Goal: Task Accomplishment & Management: Complete application form

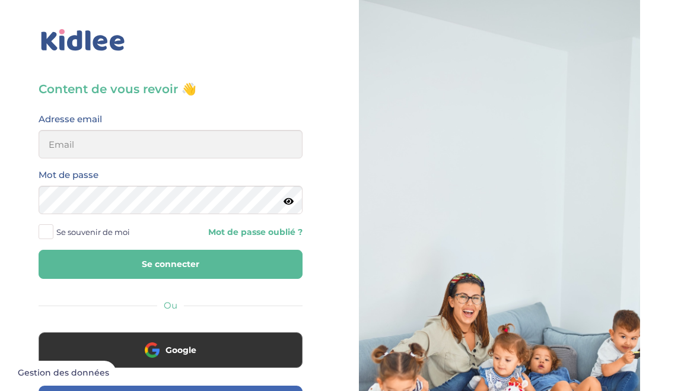
click at [249, 343] on button "Google" at bounding box center [171, 350] width 264 height 36
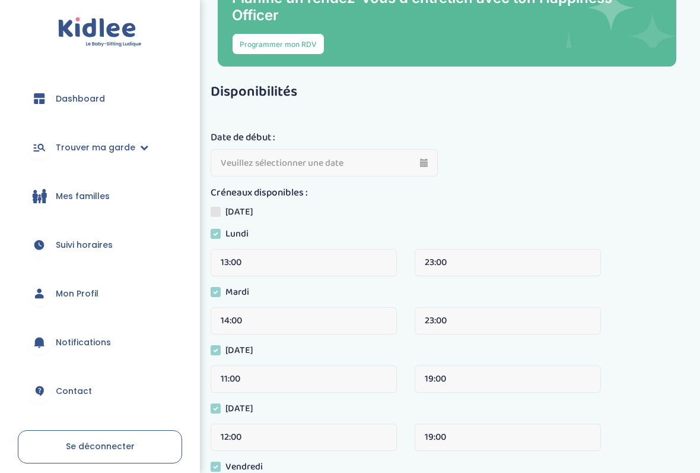
scroll to position [175, 0]
click at [88, 196] on span "Mes familles" at bounding box center [83, 197] width 54 height 12
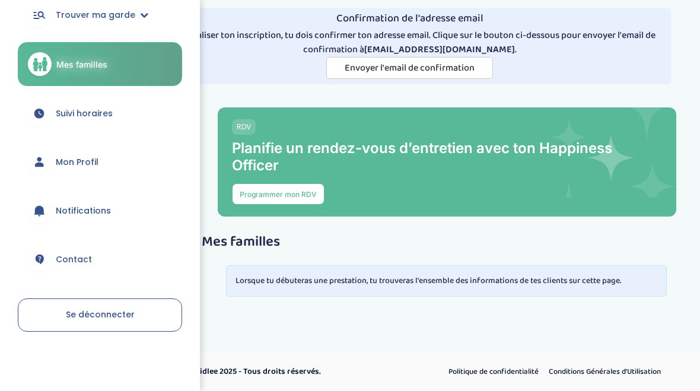
scroll to position [132, 0]
click at [101, 214] on span "Notifications" at bounding box center [83, 211] width 55 height 12
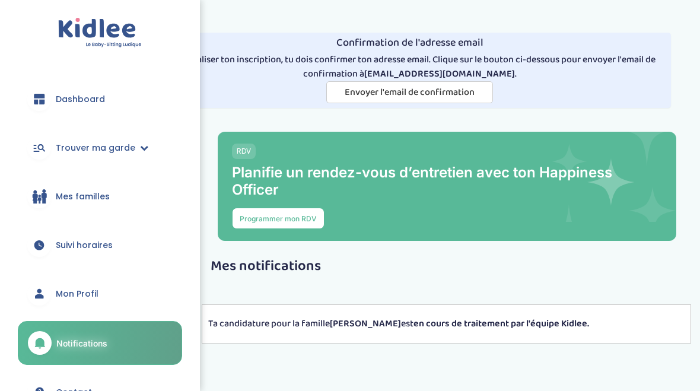
click at [85, 98] on span "Dashboard" at bounding box center [80, 99] width 49 height 12
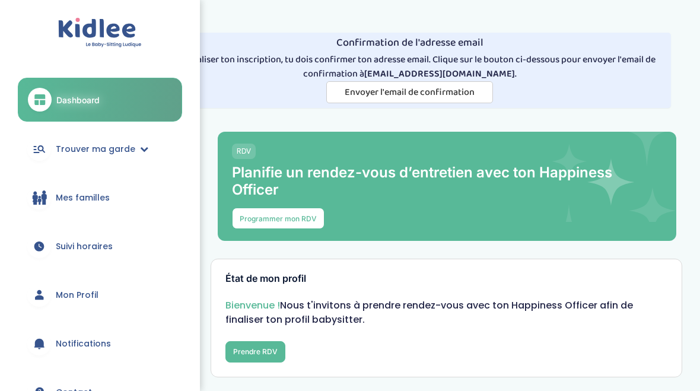
click at [255, 352] on button "Prendre RDV" at bounding box center [256, 351] width 60 height 21
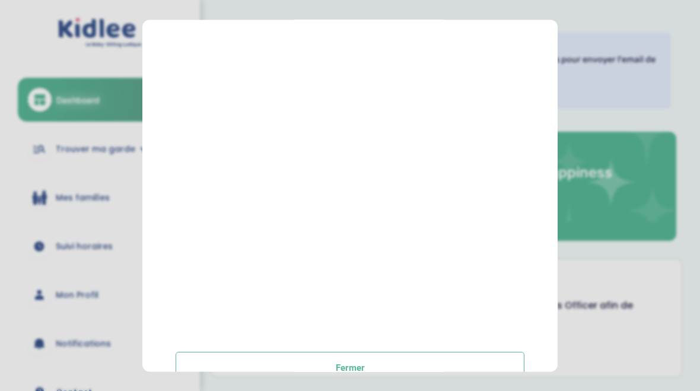
scroll to position [220, 0]
click at [458, 354] on button "Fermer" at bounding box center [350, 369] width 349 height 32
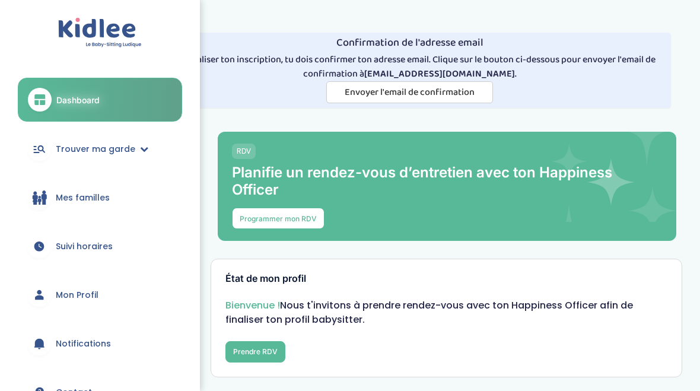
click at [53, 142] on link "Trouver ma garde" at bounding box center [100, 149] width 164 height 43
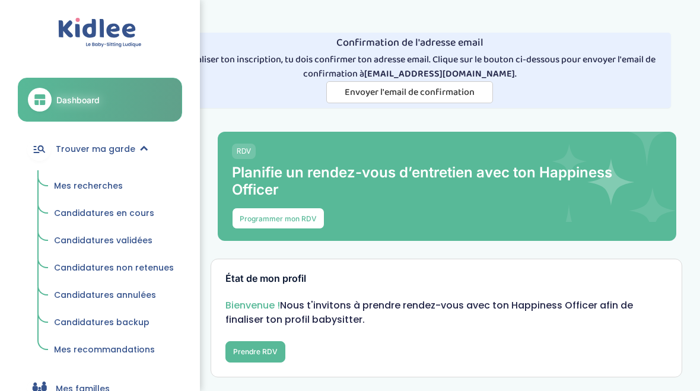
click at [65, 208] on span "Candidatures en cours" at bounding box center [104, 213] width 100 height 12
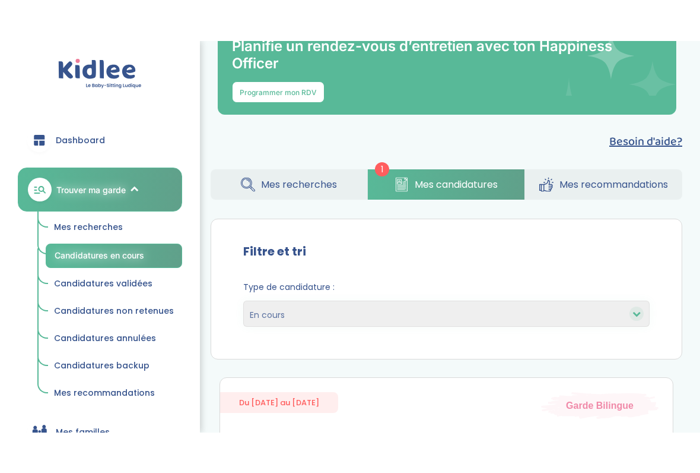
scroll to position [251, 0]
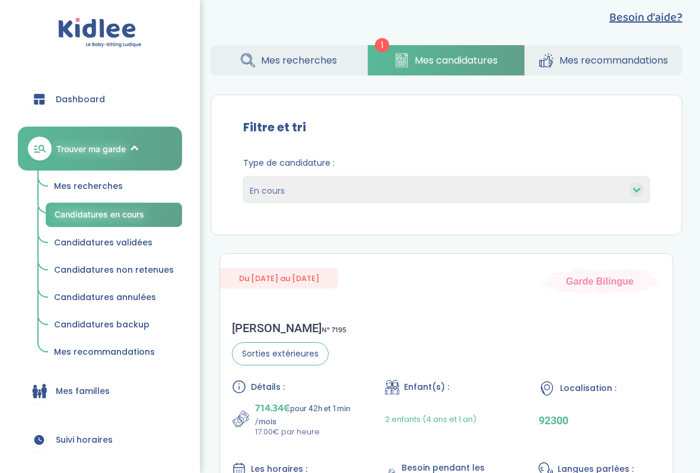
click at [630, 185] on select "En cours Validées Non retenues Annulées Backup" at bounding box center [446, 189] width 407 height 26
select select "accepted"
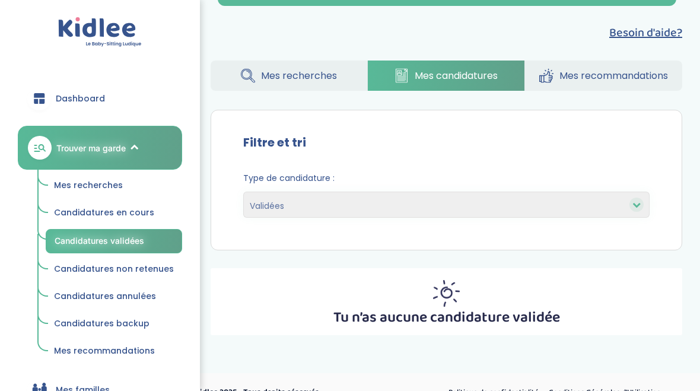
scroll to position [235, 0]
click at [624, 214] on select "En cours Validées Non retenues Annulées Backup" at bounding box center [446, 205] width 407 height 26
select select "pending"
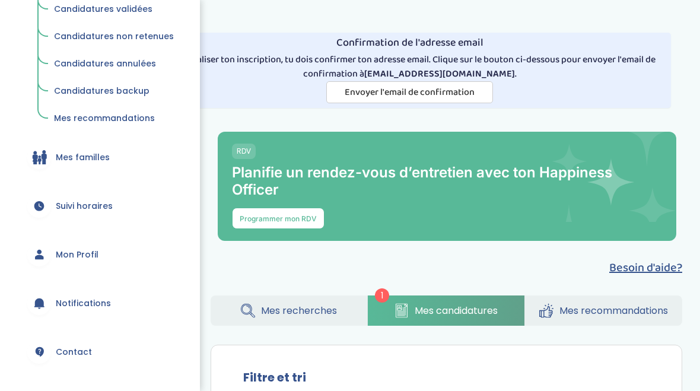
scroll to position [238, 0]
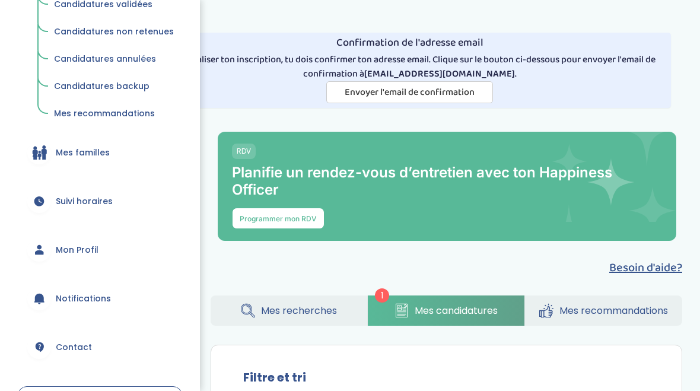
click at [57, 147] on span "Mes familles" at bounding box center [83, 153] width 54 height 12
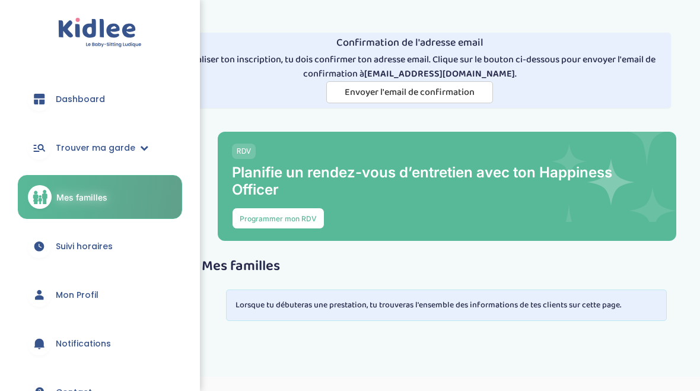
click at [49, 94] on div at bounding box center [39, 99] width 24 height 24
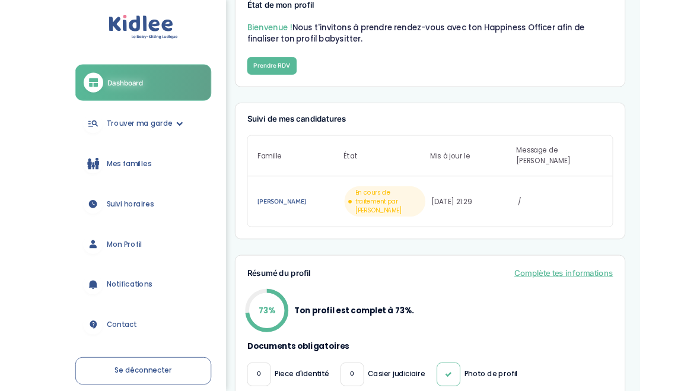
scroll to position [283, 0]
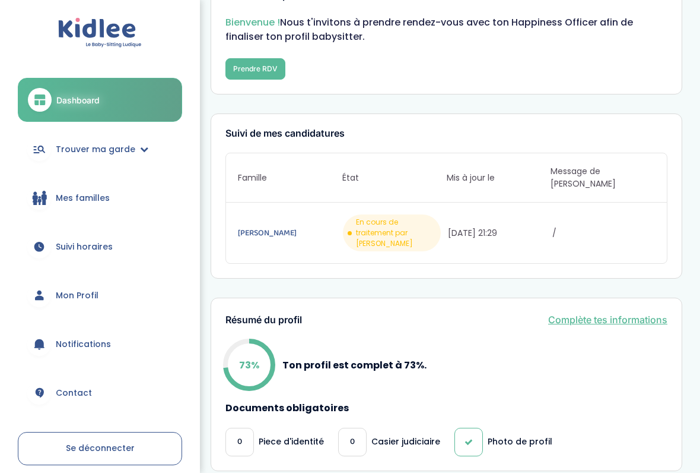
click at [122, 145] on span "Trouver ma garde" at bounding box center [96, 149] width 80 height 12
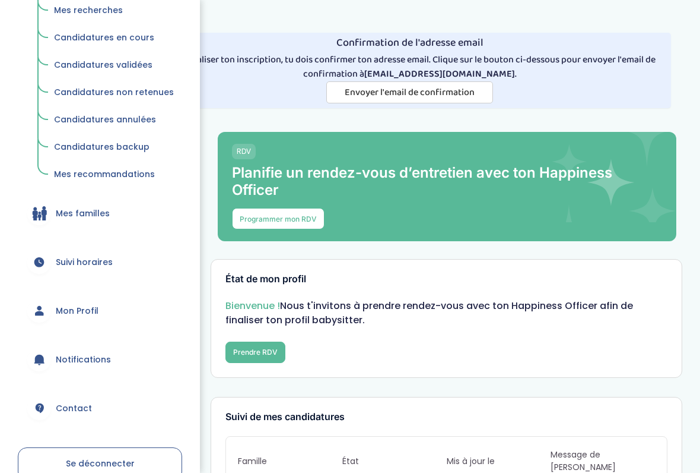
scroll to position [59, 0]
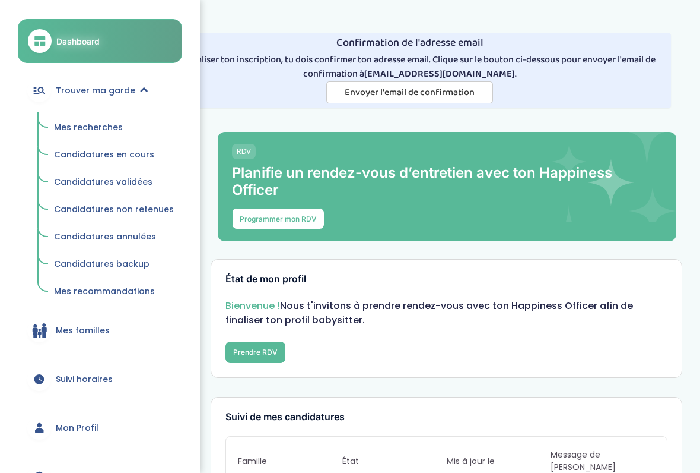
click at [109, 122] on span "Mes recherches" at bounding box center [88, 127] width 69 height 12
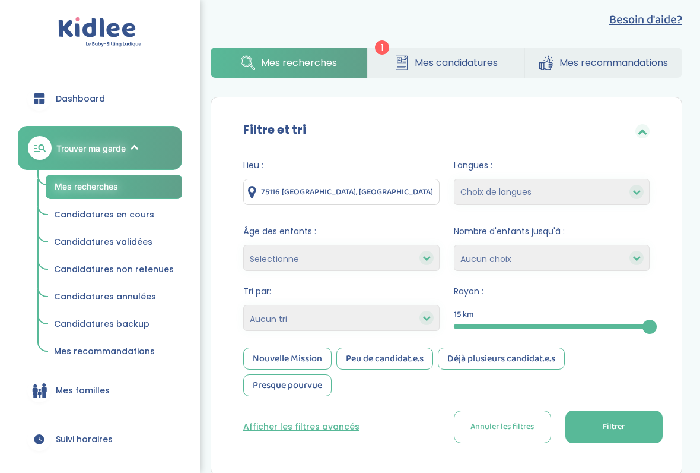
scroll to position [248, 0]
click at [459, 64] on span "Mes candidatures" at bounding box center [456, 62] width 83 height 15
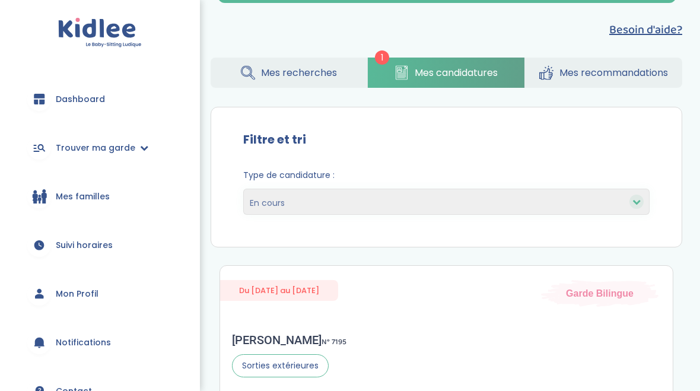
scroll to position [213, 0]
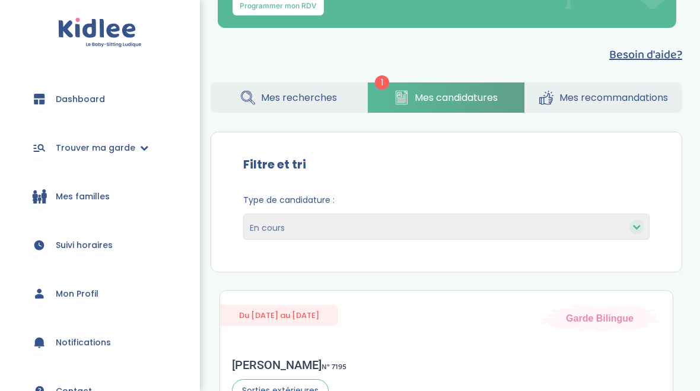
click at [302, 94] on span "Mes recherches" at bounding box center [299, 97] width 76 height 15
click at [305, 97] on span "Mes recherches" at bounding box center [299, 97] width 76 height 15
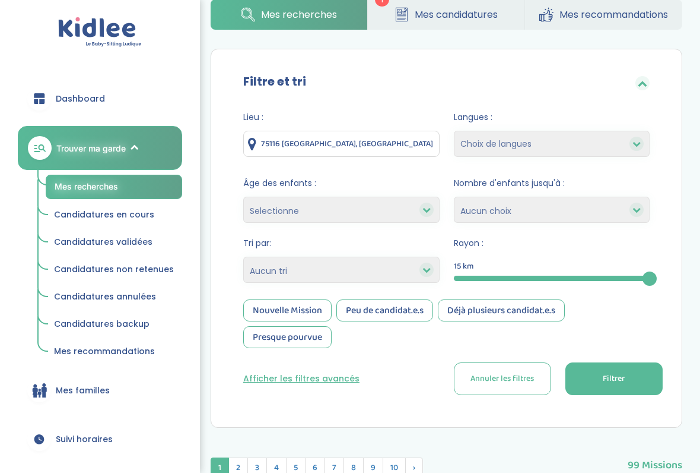
scroll to position [299, 0]
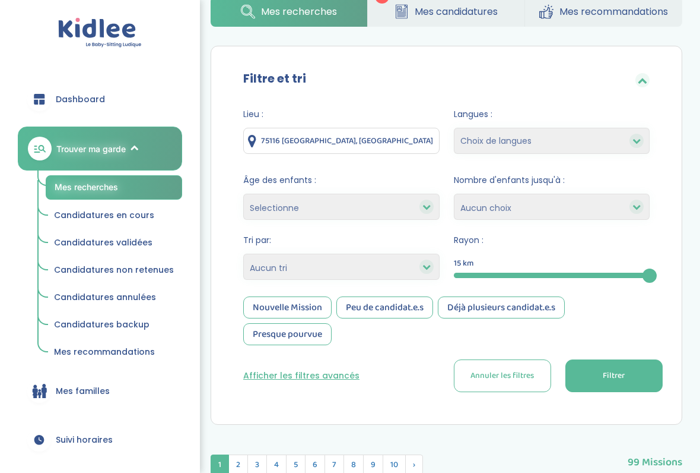
click at [629, 138] on select "Choix de langues Allemand Anglais Arabe Espagnol [GEOGRAPHIC_DATA] Russe [DEMOG…" at bounding box center [552, 141] width 196 height 26
select select "2"
select select
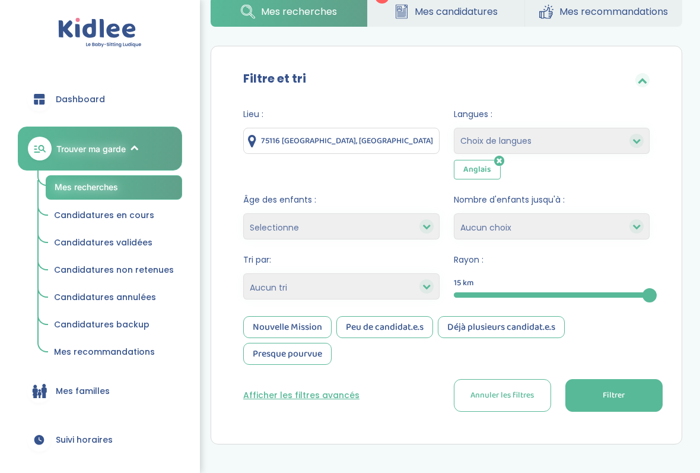
click at [632, 137] on select "Choix de langues Allemand Anglais Arabe Espagnol Italien Russe Français Coréen" at bounding box center [552, 141] width 196 height 26
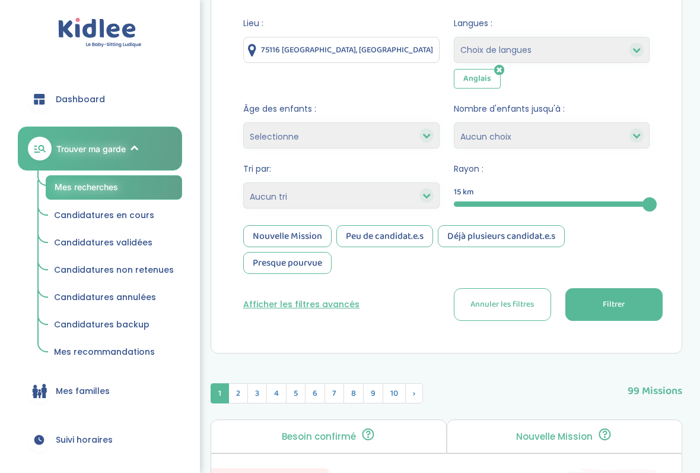
scroll to position [386, 0]
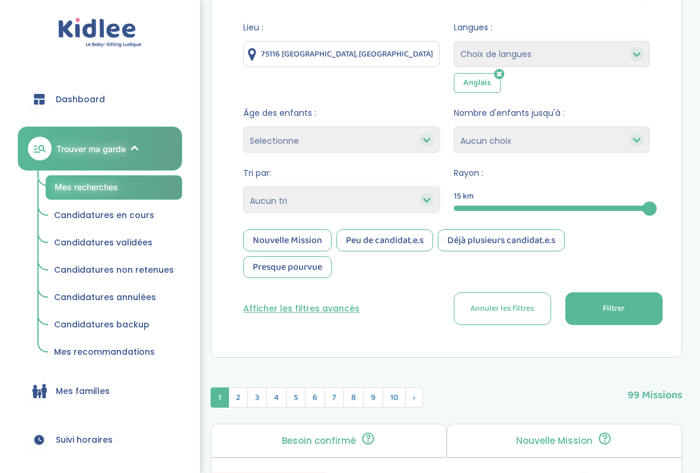
click at [614, 305] on span "Filtrer" at bounding box center [614, 308] width 22 height 12
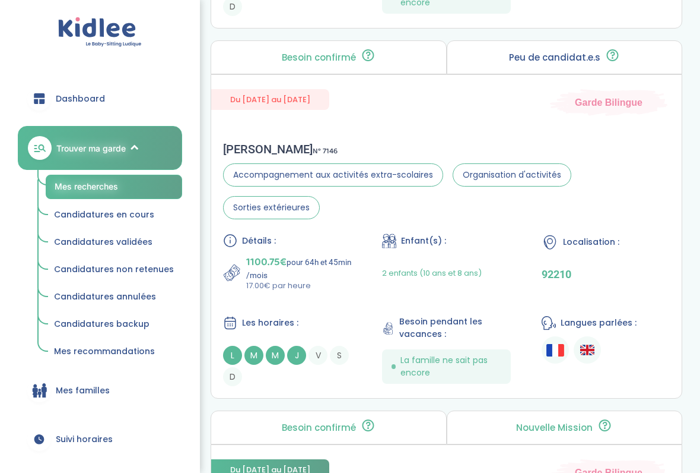
scroll to position [1140, 0]
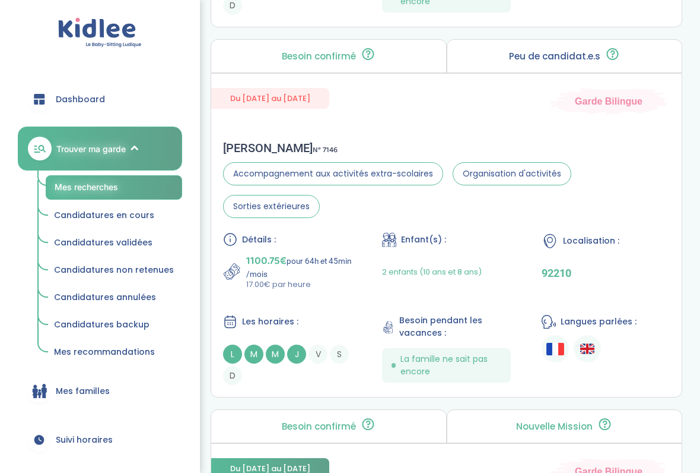
click at [272, 328] on span "Les horaires :" at bounding box center [270, 321] width 56 height 12
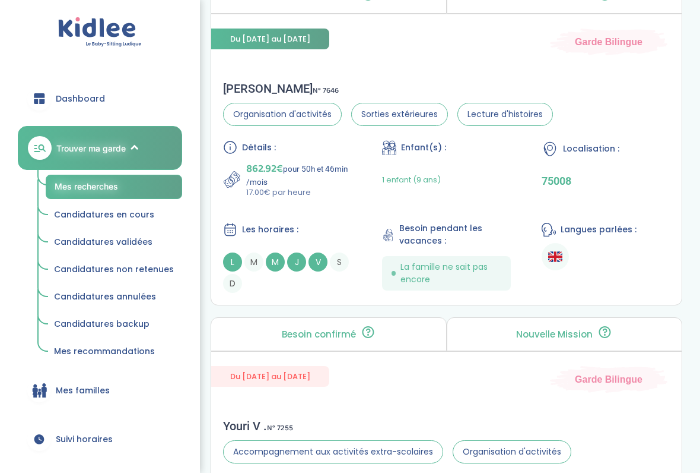
scroll to position [1569, 0]
click at [264, 236] on span "Les horaires :" at bounding box center [270, 229] width 56 height 12
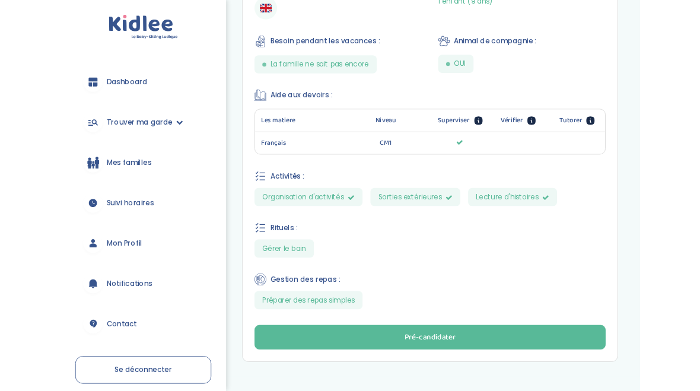
scroll to position [887, 0]
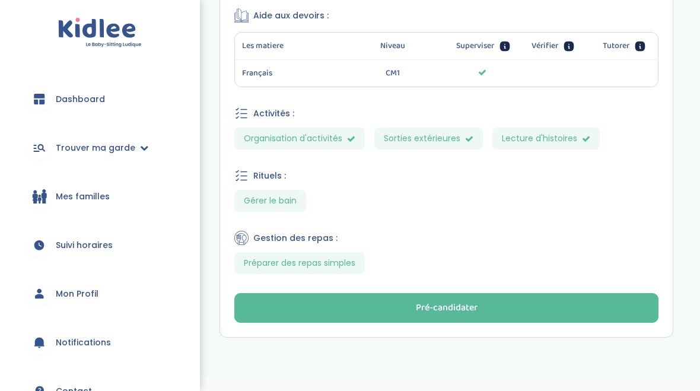
click at [451, 315] on div "Pré-candidater" at bounding box center [447, 309] width 62 height 14
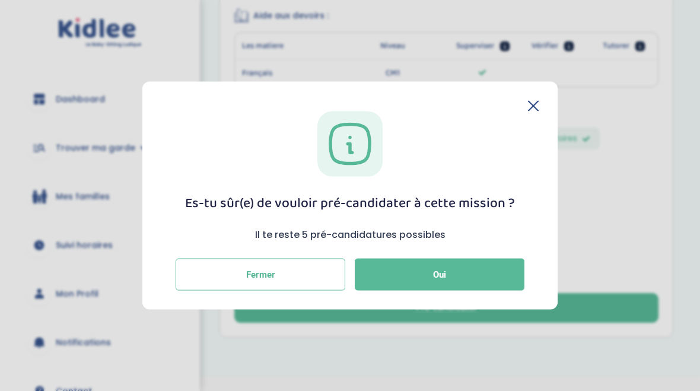
click at [474, 269] on button "Oui" at bounding box center [440, 275] width 170 height 32
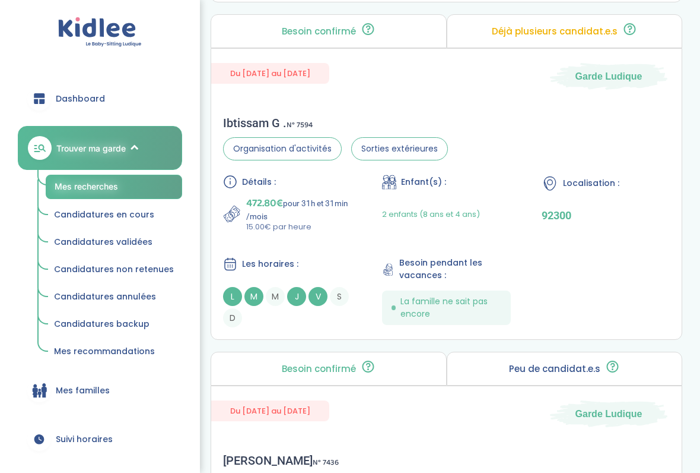
scroll to position [2926, 0]
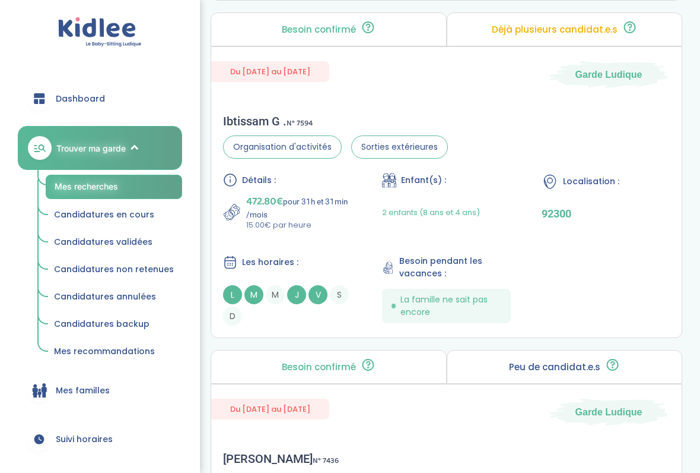
click at [275, 269] on span "Les horaires :" at bounding box center [270, 262] width 56 height 12
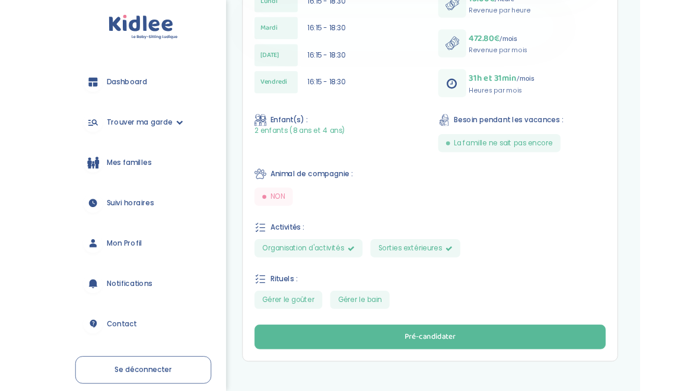
scroll to position [760, 0]
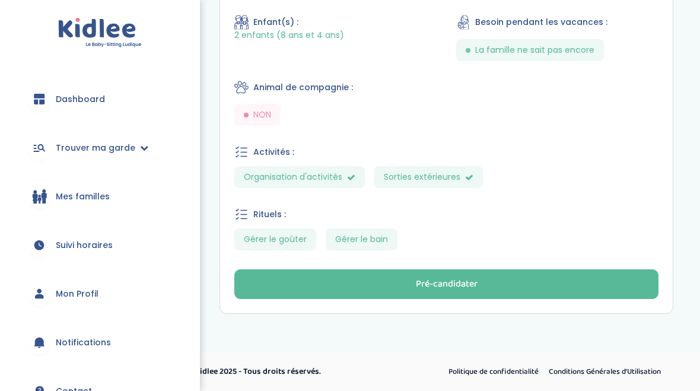
click at [494, 275] on button "Pré-candidater" at bounding box center [446, 284] width 424 height 30
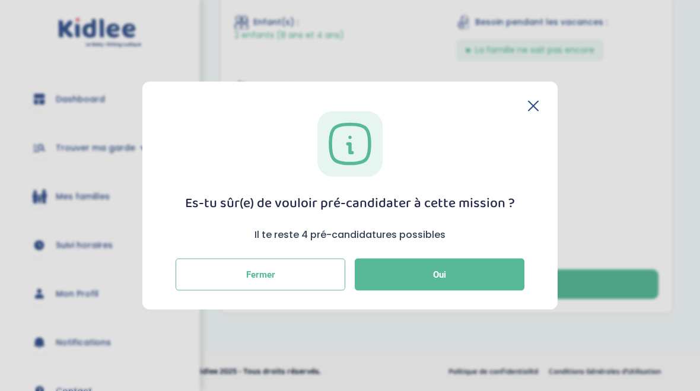
click at [480, 271] on button "Oui" at bounding box center [440, 275] width 170 height 32
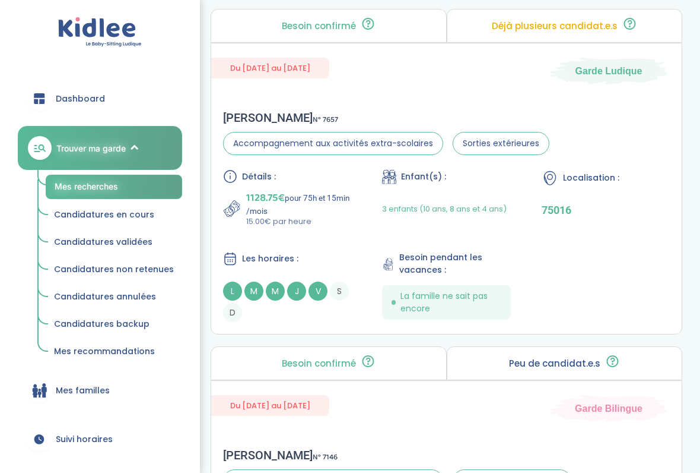
scroll to position [1863, 0]
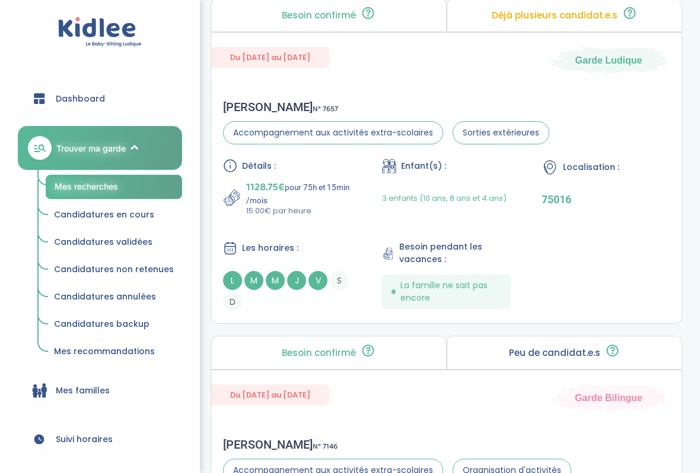
click at [272, 255] on span "Les horaires :" at bounding box center [270, 248] width 56 height 12
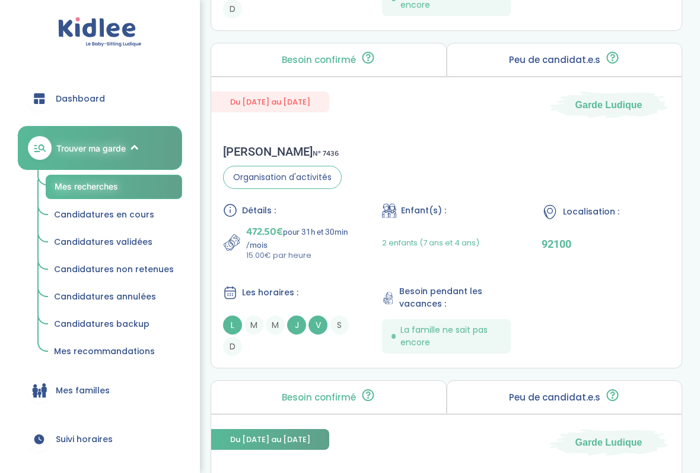
scroll to position [2896, 0]
click at [319, 244] on p "472.50€ pour 31h et 30min /mois" at bounding box center [298, 236] width 105 height 26
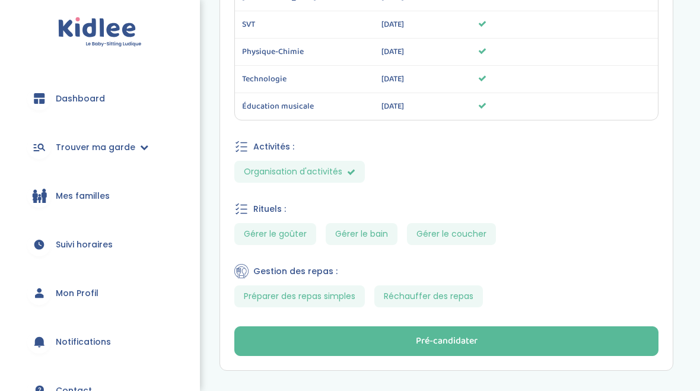
scroll to position [1193, 0]
click at [413, 346] on button "Pré-candidater" at bounding box center [446, 341] width 424 height 30
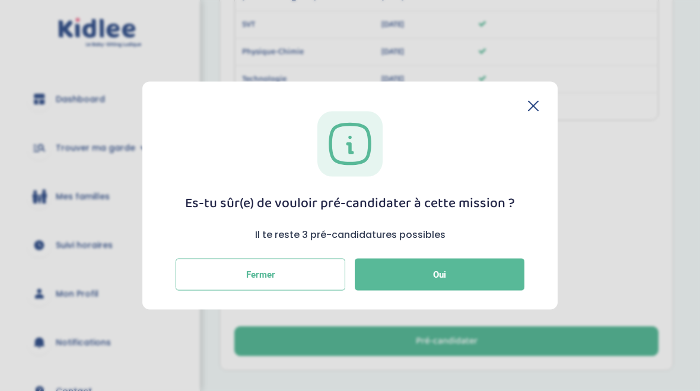
click at [473, 276] on button "Oui" at bounding box center [440, 275] width 170 height 32
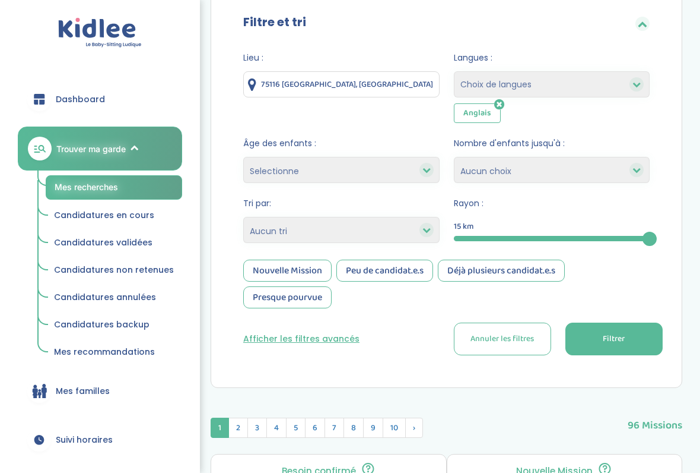
scroll to position [394, 0]
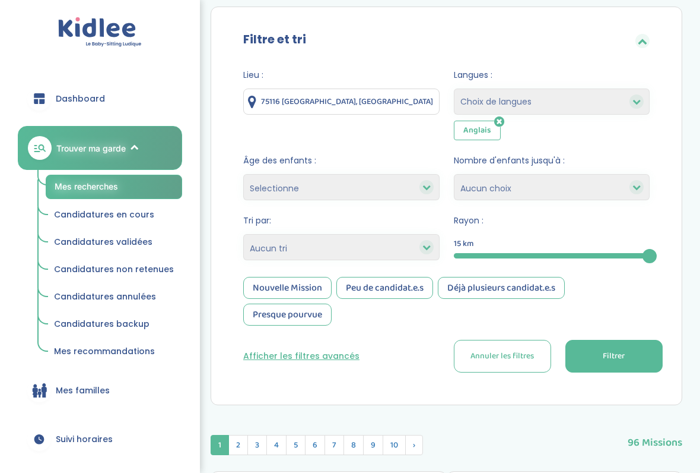
click at [570, 258] on div at bounding box center [552, 255] width 196 height 5
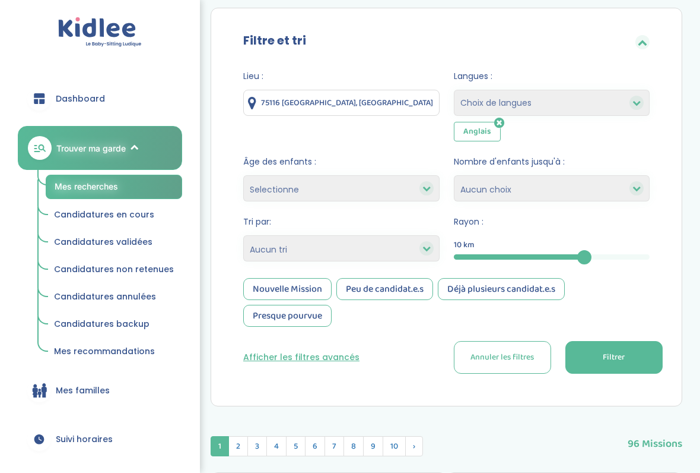
scroll to position [376, 0]
click at [627, 356] on button "Filtrer" at bounding box center [614, 357] width 97 height 33
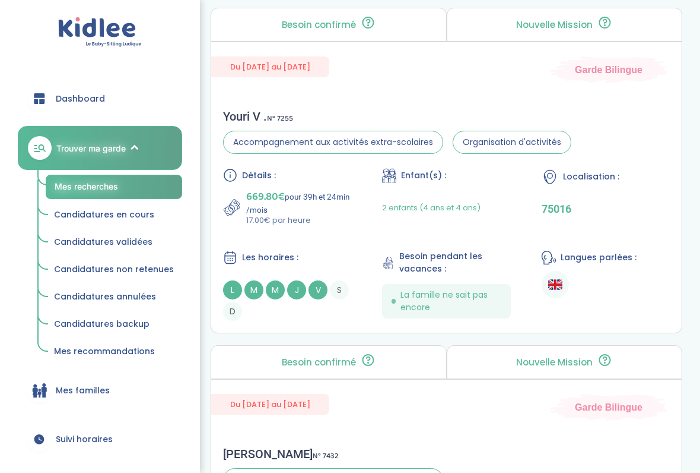
scroll to position [1210, 0]
click at [245, 259] on div "Les horaires :" at bounding box center [287, 257] width 128 height 15
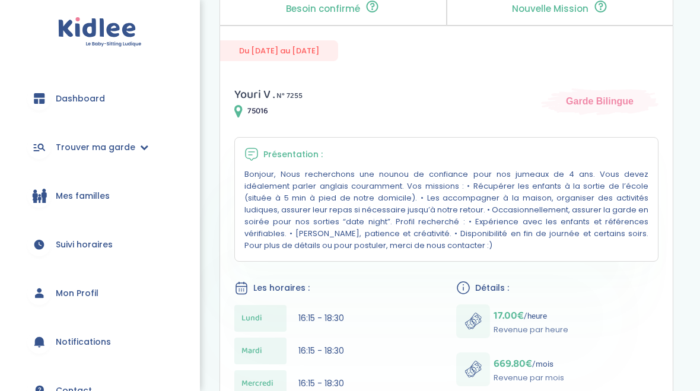
scroll to position [373, 0]
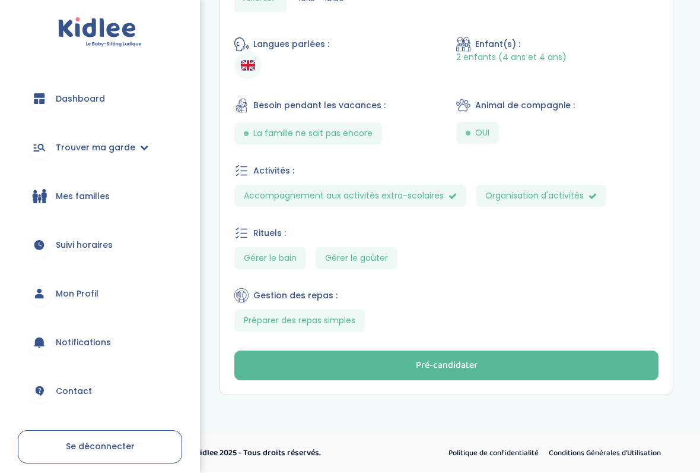
click at [489, 358] on button "Pré-candidater" at bounding box center [446, 366] width 424 height 30
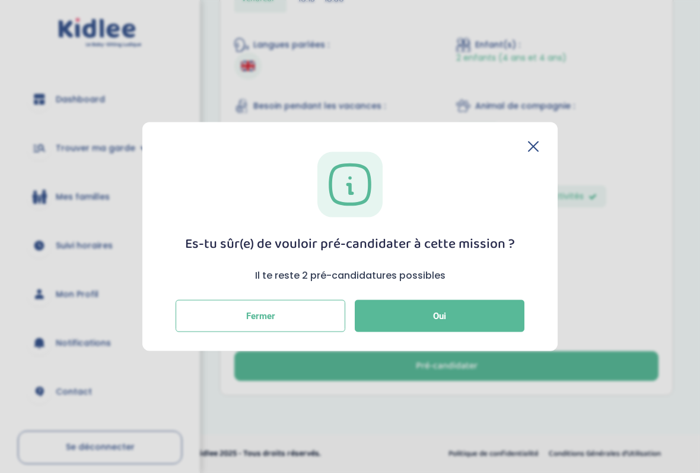
click at [483, 312] on button "Oui" at bounding box center [440, 315] width 170 height 32
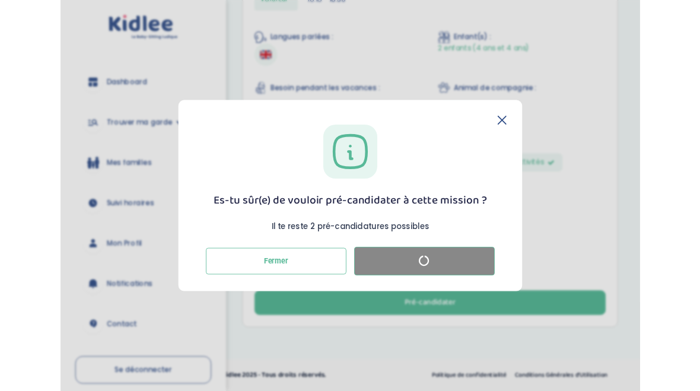
scroll to position [832, 0]
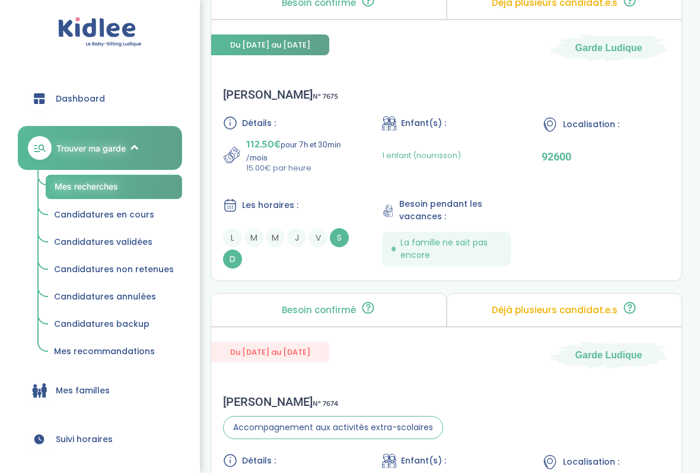
scroll to position [1234, 0]
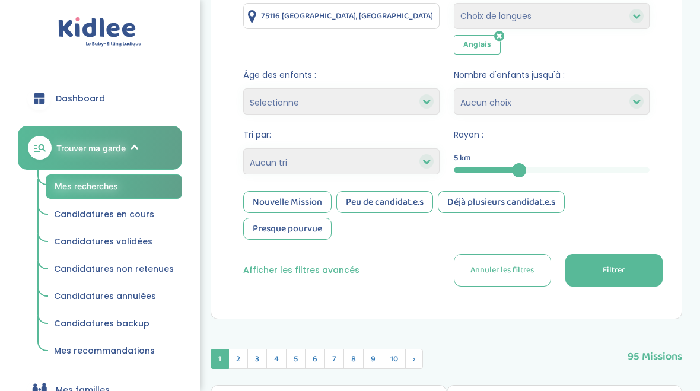
click at [626, 273] on button "Filtrer" at bounding box center [614, 271] width 97 height 33
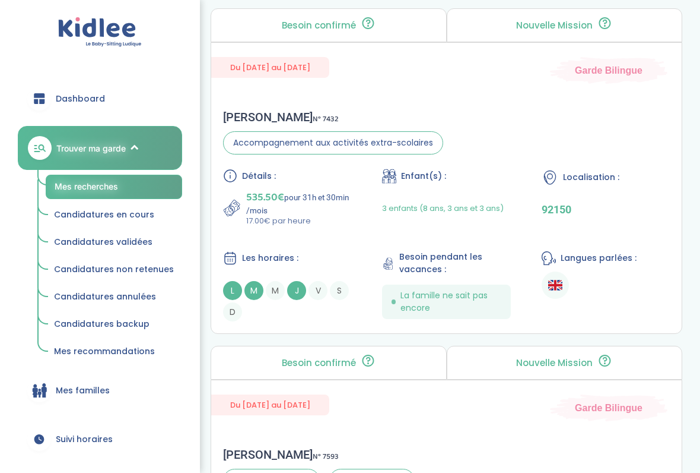
scroll to position [1210, 0]
click at [269, 262] on span "Les horaires :" at bounding box center [270, 258] width 56 height 12
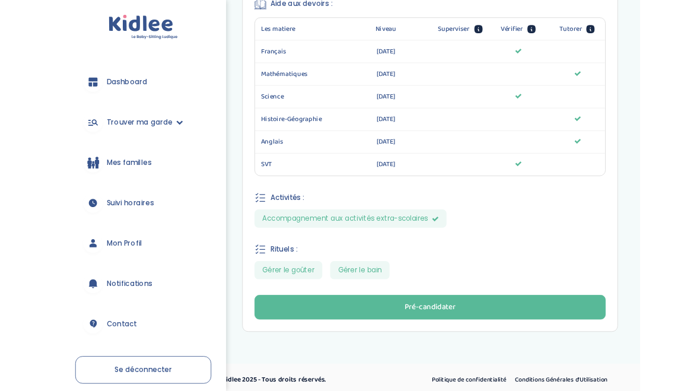
scroll to position [995, 0]
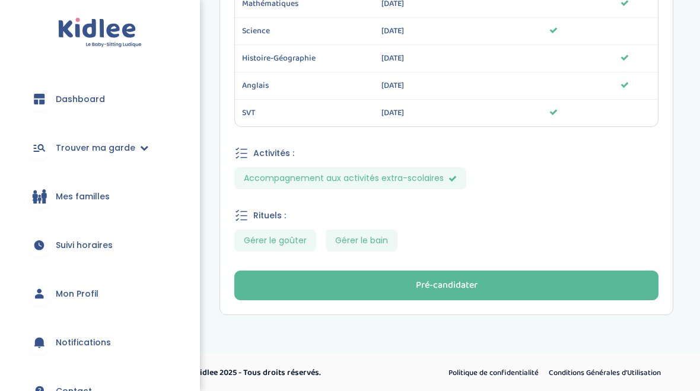
click at [470, 284] on div "Pré-candidater" at bounding box center [447, 286] width 62 height 14
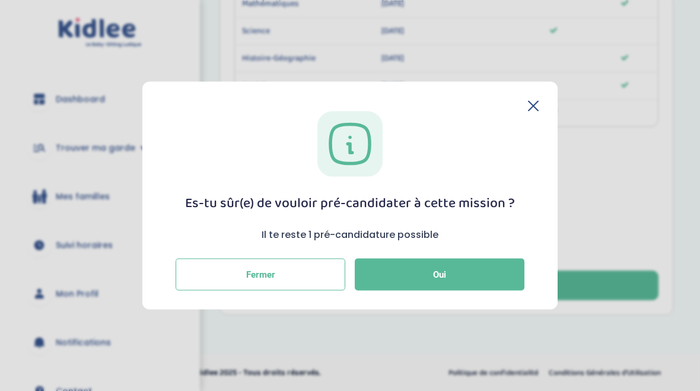
click at [474, 272] on button "Oui" at bounding box center [440, 275] width 170 height 32
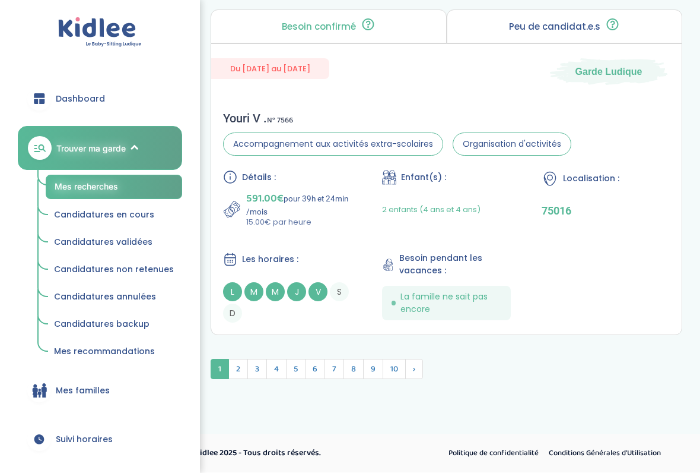
scroll to position [3940, 0]
click at [264, 266] on span "Les horaires :" at bounding box center [270, 259] width 56 height 12
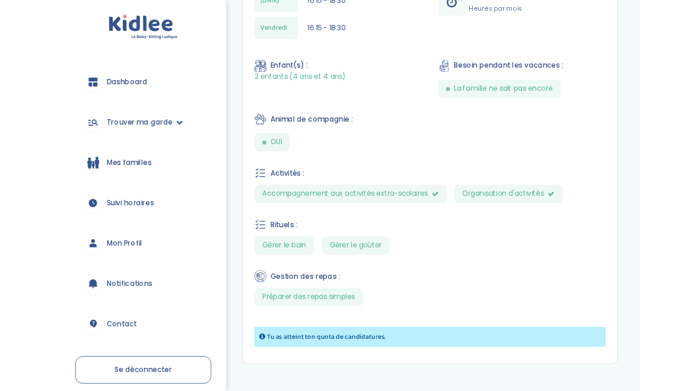
scroll to position [912, 0]
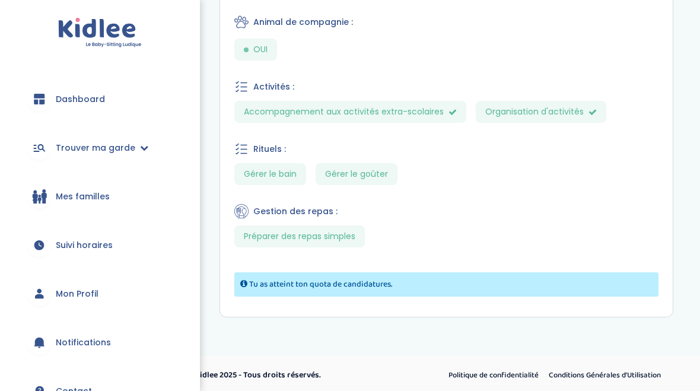
click at [484, 272] on div "Tu as atteint ton quota de candidatures." at bounding box center [446, 284] width 424 height 24
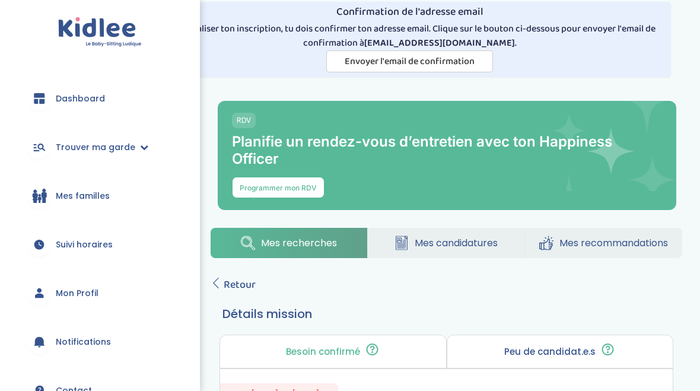
scroll to position [0, 0]
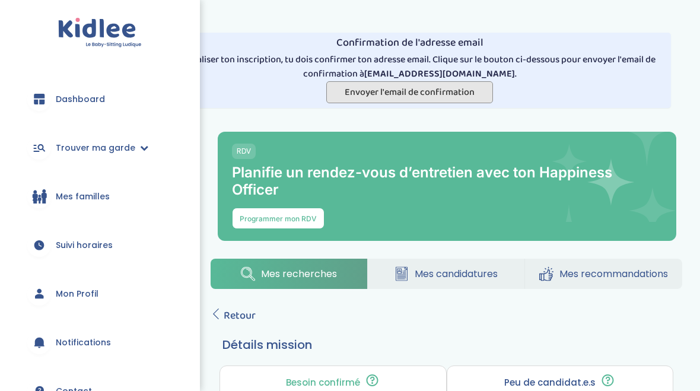
click at [414, 87] on span "Envoyer l'email de confirmation" at bounding box center [410, 92] width 130 height 15
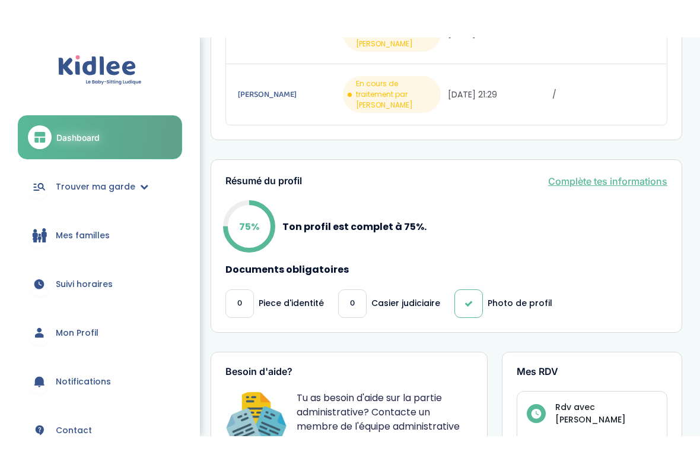
scroll to position [667, 0]
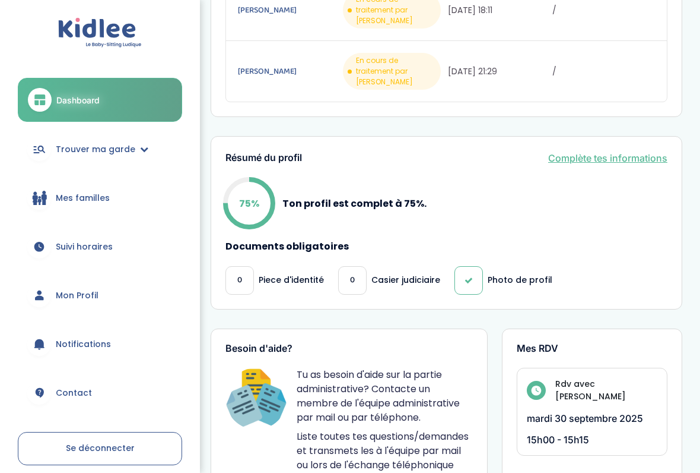
click at [290, 274] on p "Piece d'identité" at bounding box center [291, 280] width 65 height 12
click at [240, 274] on span "0" at bounding box center [239, 280] width 5 height 12
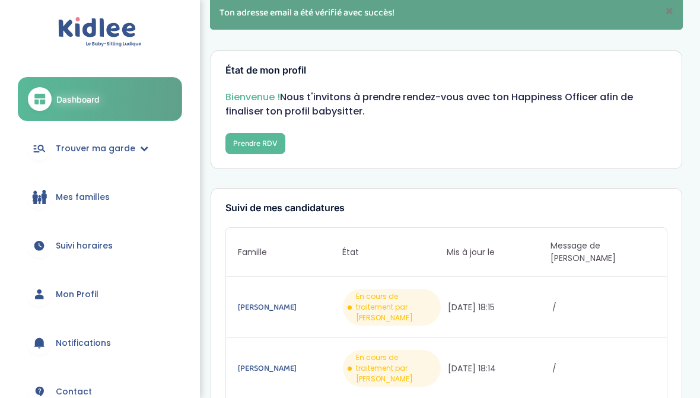
scroll to position [0, 0]
